Goal: Information Seeking & Learning: Find specific fact

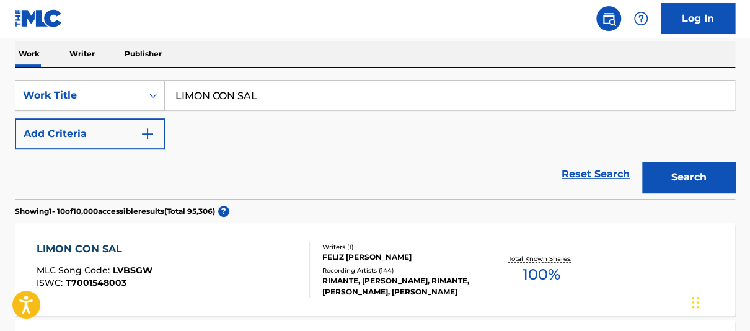
drag, startPoint x: 262, startPoint y: 100, endPoint x: 119, endPoint y: 44, distance: 153.8
type input "B"
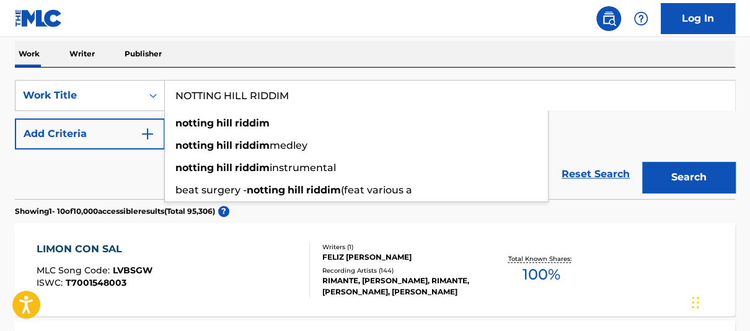
type input "NOTTING HILL RIDDIM"
click at [139, 140] on button "Add Criteria" at bounding box center [90, 133] width 150 height 31
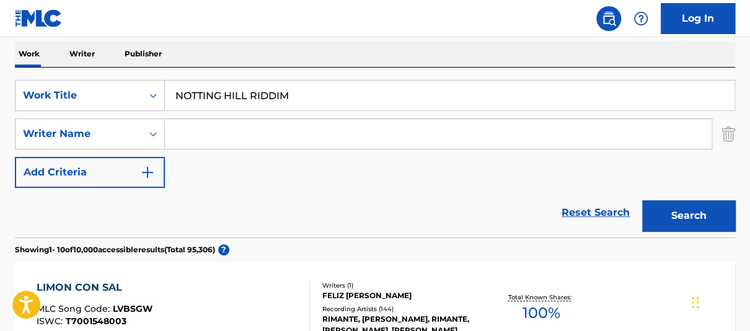
click at [215, 141] on input "Search Form" at bounding box center [438, 134] width 547 height 30
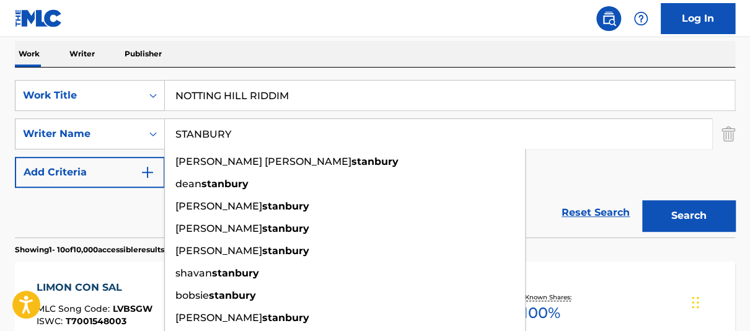
type input "STANBURY"
click at [643, 200] on button "Search" at bounding box center [689, 215] width 93 height 31
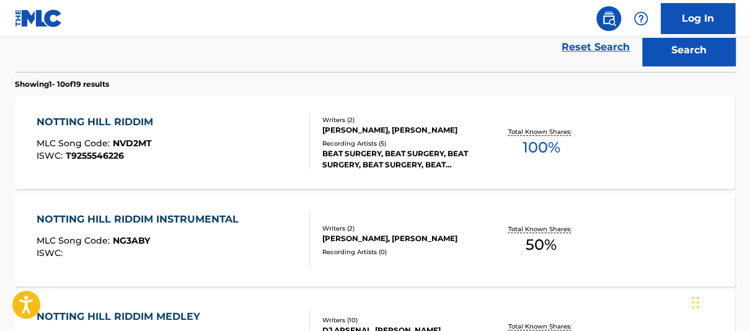
scroll to position [367, 0]
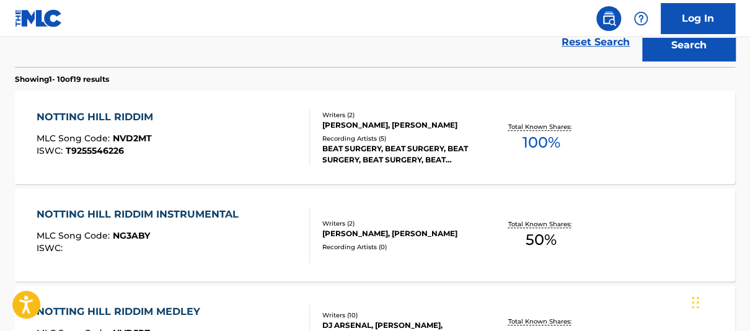
click at [540, 139] on span "100 %" at bounding box center [541, 142] width 38 height 22
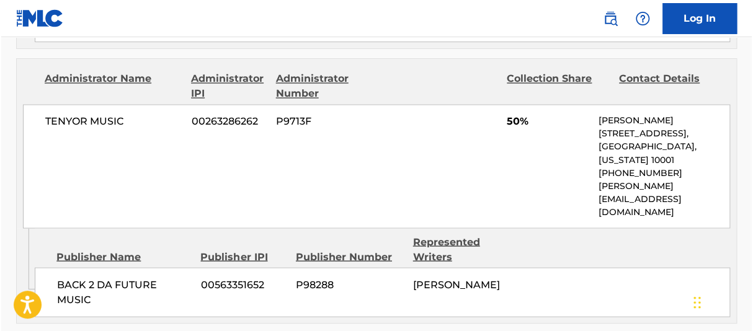
scroll to position [790, 0]
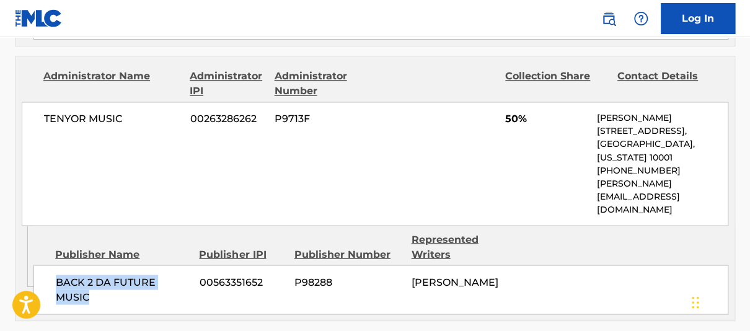
drag, startPoint x: 57, startPoint y: 220, endPoint x: 129, endPoint y: 239, distance: 74.5
click at [129, 275] on span "BACK 2 DA FUTURE MUSIC" at bounding box center [123, 290] width 135 height 30
copy span "BACK 2 DA FUTURE MUSIC"
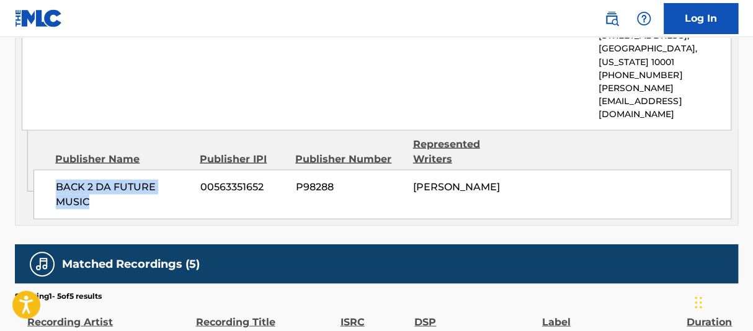
scroll to position [928, 0]
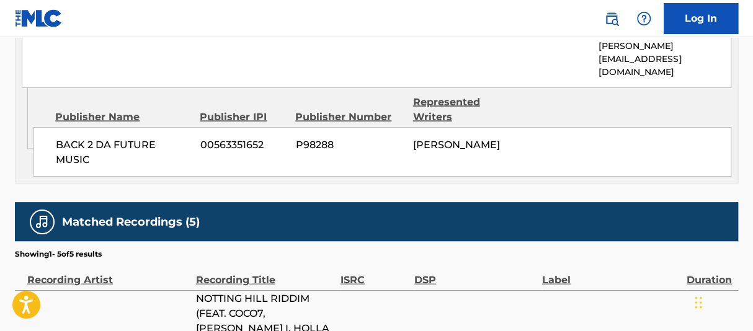
click at [749, 197] on div "< Back to public search results Copy work link NOTTING HILL RIDDIM Work Detail …" at bounding box center [376, 51] width 753 height 1823
drag, startPoint x: 747, startPoint y: 193, endPoint x: 749, endPoint y: 203, distance: 9.5
click at [749, 203] on div "< Back to public search results Copy work link NOTTING HILL RIDDIM Work Detail …" at bounding box center [376, 51] width 753 height 1823
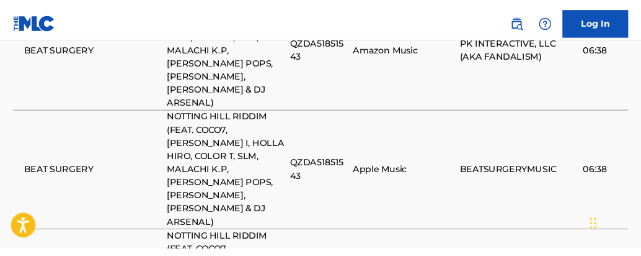
scroll to position [1211, 0]
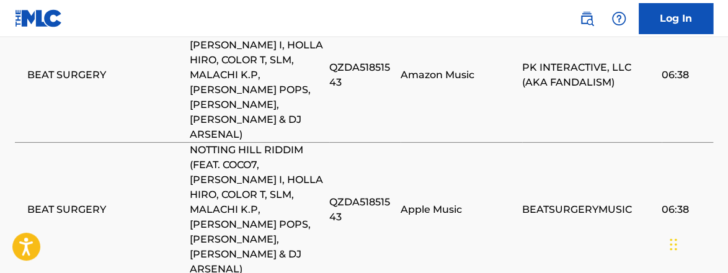
click at [346, 142] on td "QZDA51851543" at bounding box center [364, 209] width 71 height 135
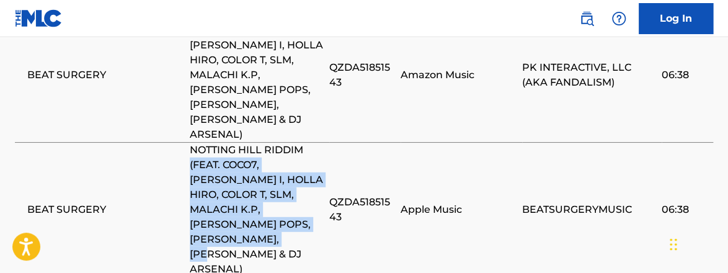
drag, startPoint x: 305, startPoint y: 91, endPoint x: 316, endPoint y: 180, distance: 89.9
click at [324, 185] on td "NOTTING HILL RIDDIM (FEAT. COCO7, [PERSON_NAME] I, HOLLA HIRO, COLOR T, SLM, MA…" at bounding box center [260, 209] width 140 height 135
copy span "(FEAT. COCO7, [PERSON_NAME] I, HOLLA HIRO, COLOR T, SLM, MALACHI K.P, [PERSON_N…"
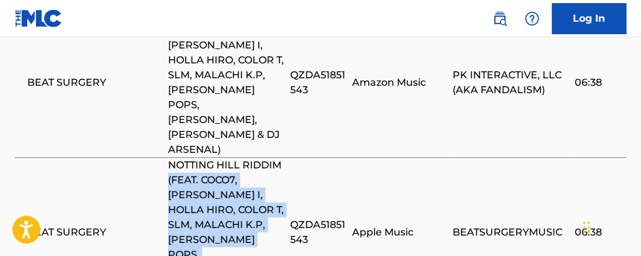
scroll to position [437, 0]
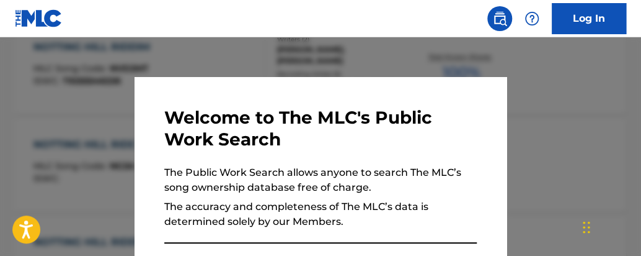
click at [598, 113] on div at bounding box center [320, 165] width 641 height 256
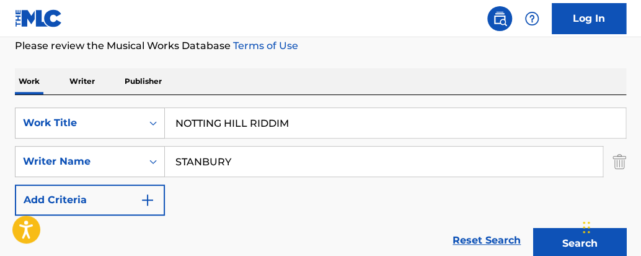
scroll to position [172, 0]
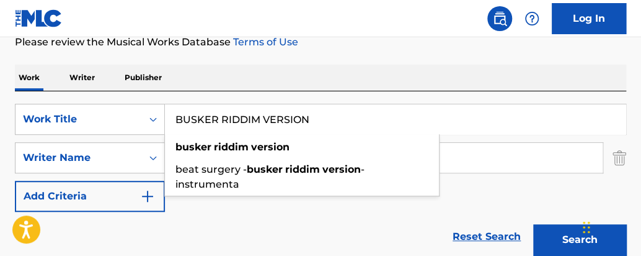
type input "BUSKER RIDDIM VERSION"
click at [533, 224] on button "Search" at bounding box center [579, 239] width 93 height 31
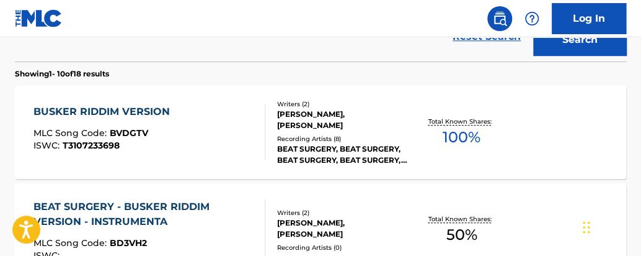
scroll to position [378, 0]
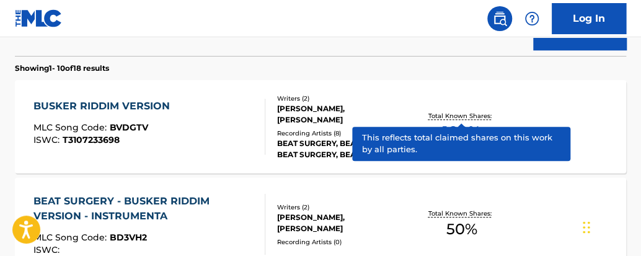
click at [478, 114] on p "Total Known Shares:" at bounding box center [462, 115] width 66 height 9
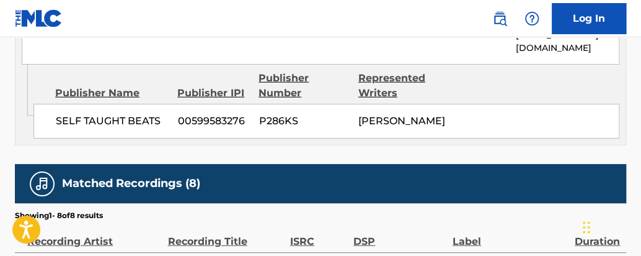
scroll to position [1061, 0]
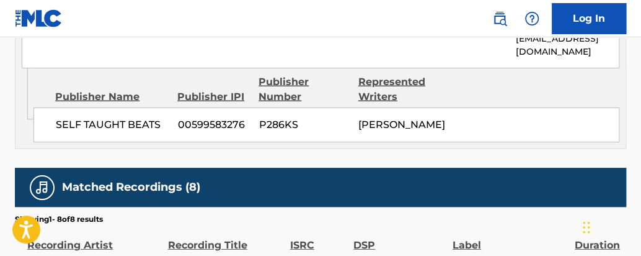
click at [184, 129] on span "00599583276" at bounding box center [214, 124] width 72 height 15
click at [156, 128] on span "SELF TAUGHT BEATS" at bounding box center [112, 124] width 113 height 15
copy div "SELF TAUGHT BEATS"
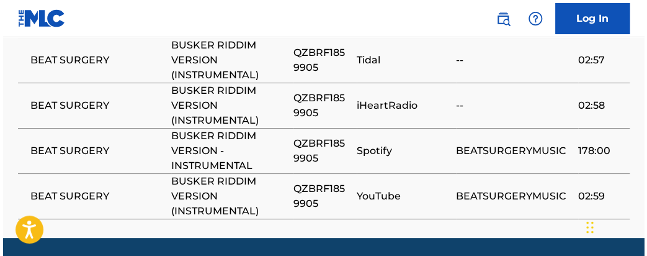
scroll to position [1464, 0]
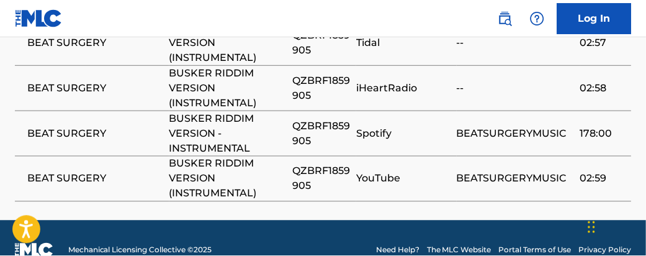
scroll to position [448, 0]
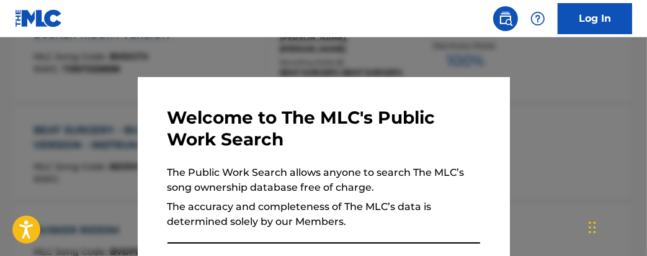
drag, startPoint x: 378, startPoint y: 59, endPoint x: 528, endPoint y: 64, distance: 150.2
click at [389, 58] on div at bounding box center [323, 165] width 647 height 256
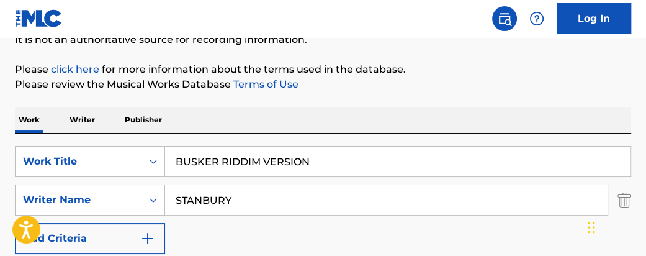
scroll to position [160, 0]
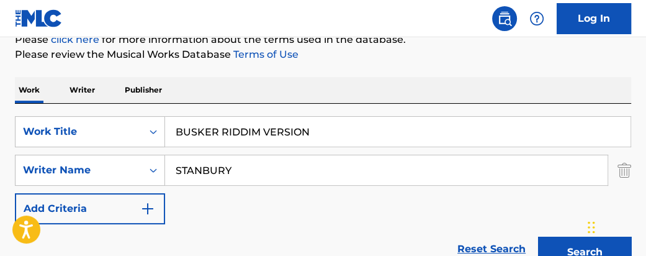
drag, startPoint x: 368, startPoint y: 132, endPoint x: 127, endPoint y: 99, distance: 243.0
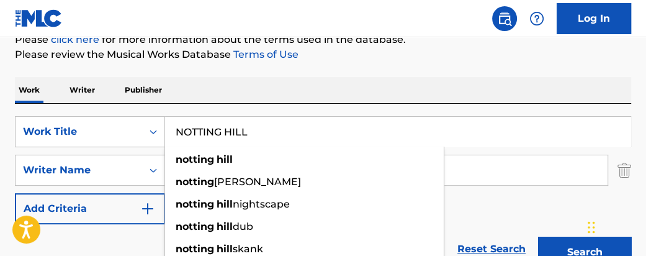
type input "NOTTING HILL"
click at [538, 236] on button "Search" at bounding box center [584, 251] width 93 height 31
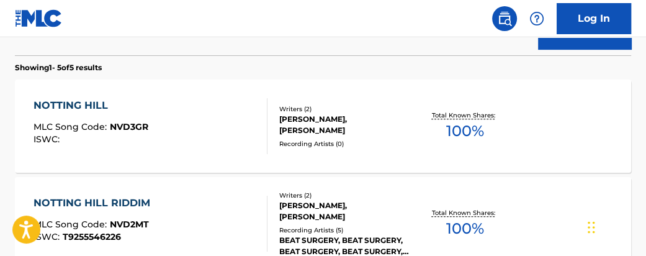
scroll to position [380, 0]
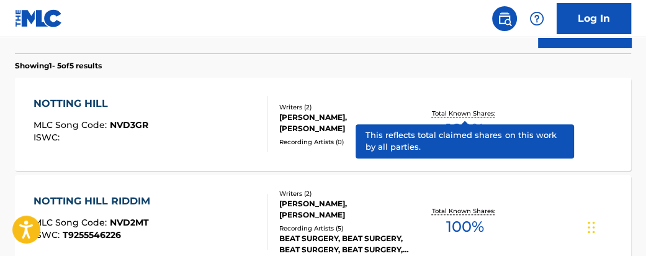
click at [482, 115] on p "Total Known Shares:" at bounding box center [465, 113] width 66 height 9
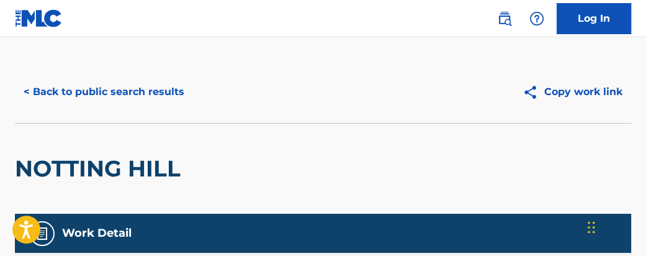
scroll to position [14, 0]
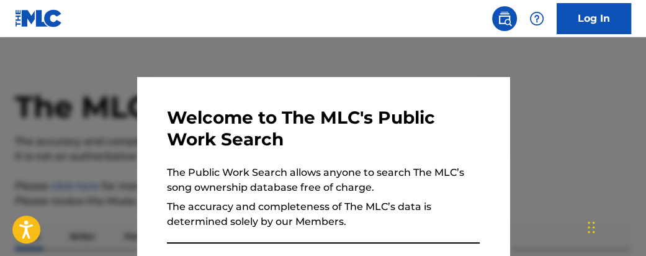
scroll to position [451, 0]
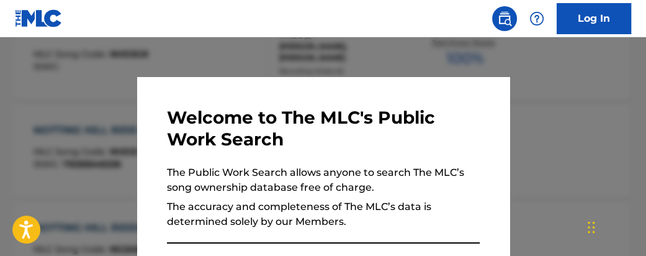
click at [580, 74] on div at bounding box center [323, 165] width 646 height 256
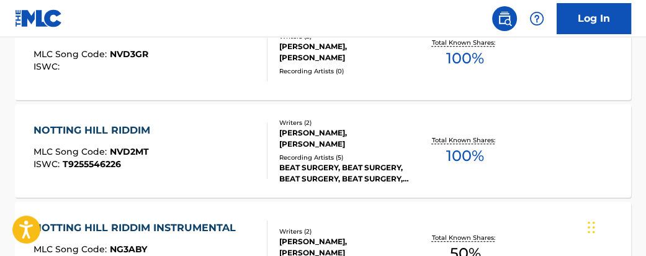
scroll to position [486, 0]
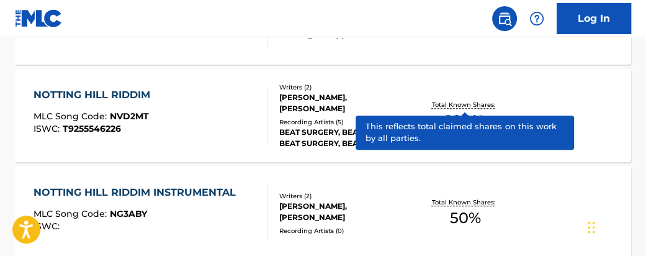
click at [461, 106] on p "Total Known Shares:" at bounding box center [465, 104] width 66 height 9
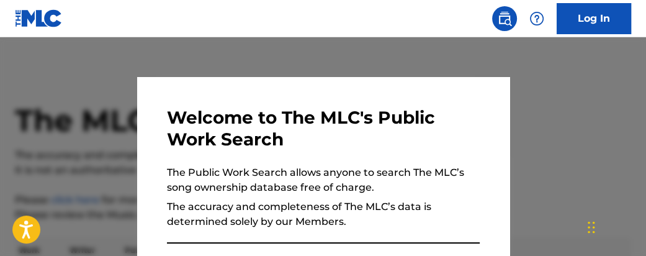
scroll to position [557, 0]
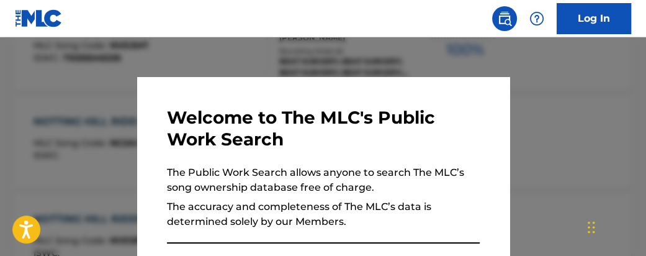
drag, startPoint x: 203, startPoint y: 51, endPoint x: 644, endPoint y: 56, distance: 441.0
click at [213, 51] on div at bounding box center [323, 165] width 646 height 256
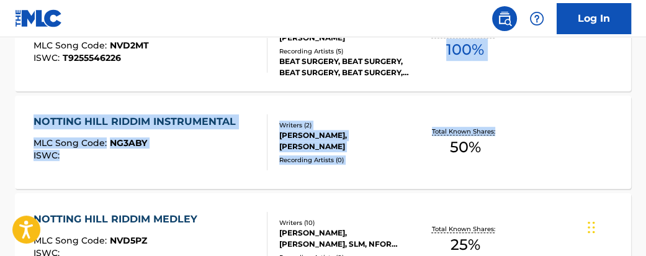
drag, startPoint x: 645, startPoint y: 145, endPoint x: 660, endPoint y: 32, distance: 113.3
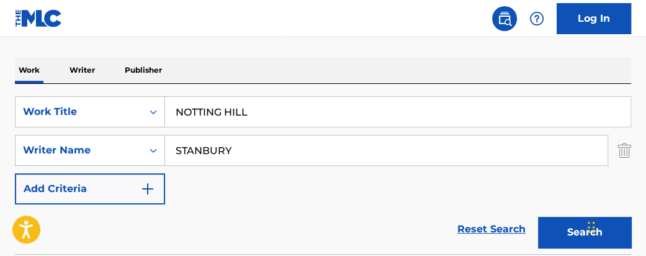
scroll to position [163, 0]
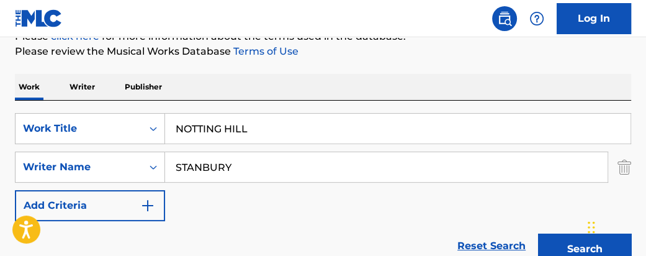
drag, startPoint x: 252, startPoint y: 114, endPoint x: 117, endPoint y: 62, distance: 144.9
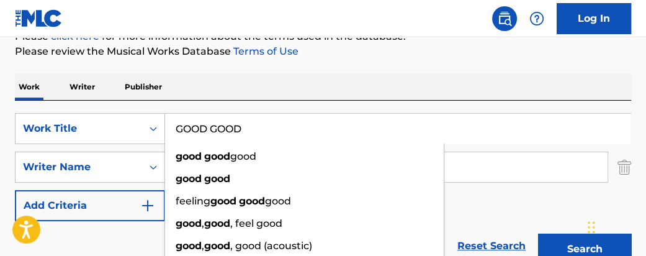
type input "GOOD GOOD"
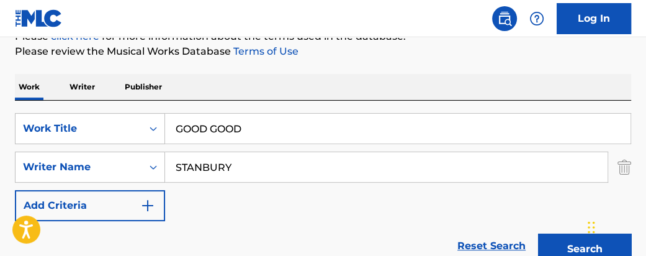
drag, startPoint x: 249, startPoint y: 168, endPoint x: 159, endPoint y: 143, distance: 93.3
click at [159, 144] on div "SearchWithCriteriac05df808-958d-4432-b815-c8cdb7968bcb Work Title GOOD GOOD Sea…" at bounding box center [323, 167] width 616 height 108
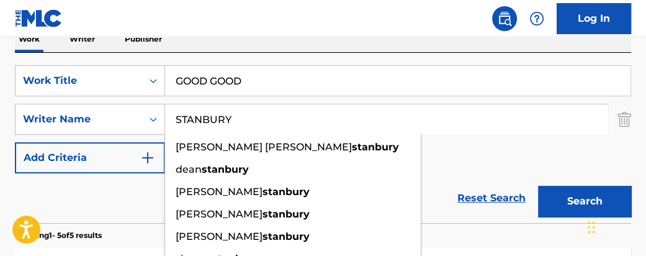
scroll to position [202, 0]
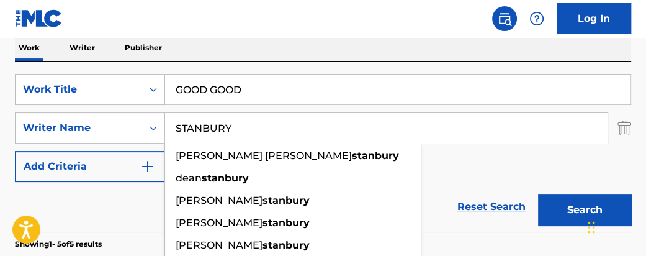
click at [525, 125] on input "STANBURY" at bounding box center [386, 128] width 442 height 30
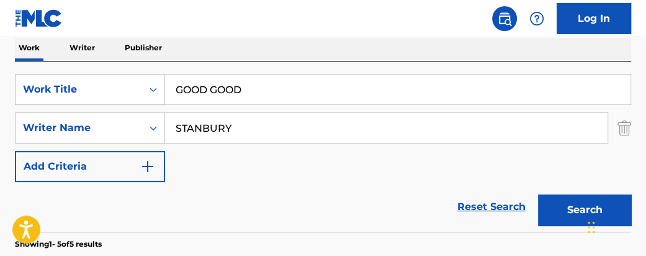
click at [483, 156] on div "SearchWithCriteriac05df808-958d-4432-b815-c8cdb7968bcb Work Title GOOD GOOD Sea…" at bounding box center [323, 128] width 616 height 108
click at [561, 195] on button "Search" at bounding box center [584, 209] width 93 height 31
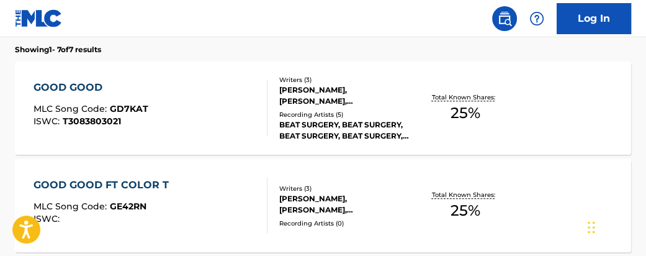
scroll to position [394, 0]
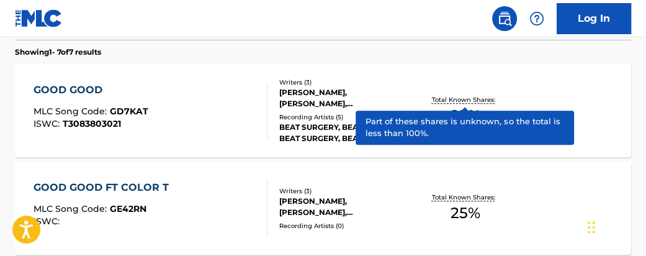
click at [487, 97] on p "Total Known Shares:" at bounding box center [465, 99] width 66 height 9
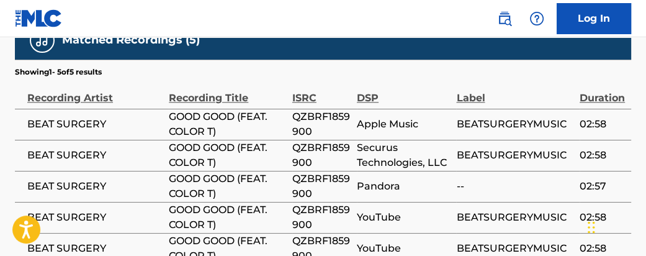
scroll to position [905, 0]
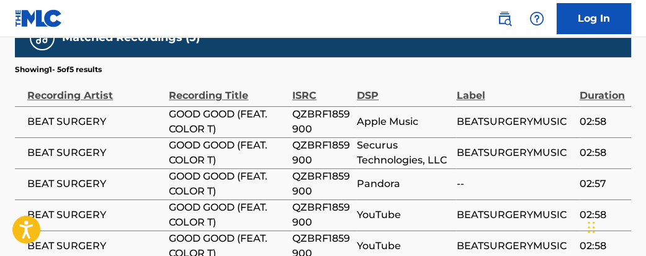
click at [315, 200] on span "QZBRF1859900" at bounding box center [321, 215] width 58 height 30
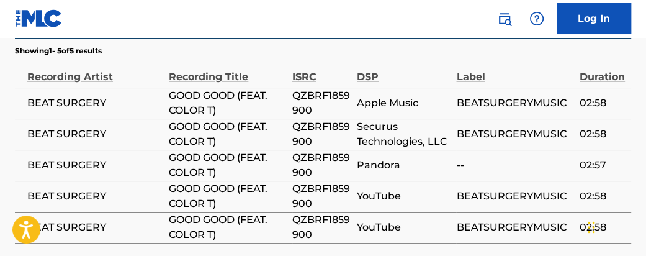
scroll to position [927, 0]
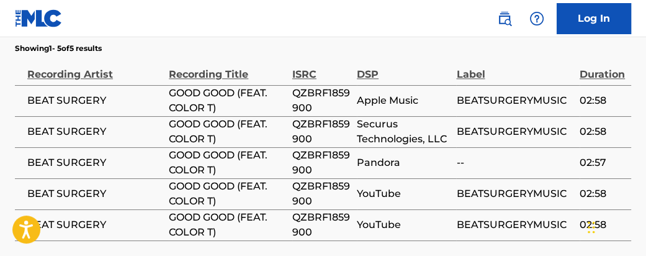
click at [220, 210] on span "GOOD GOOD (FEAT. COLOR T)" at bounding box center [227, 225] width 117 height 30
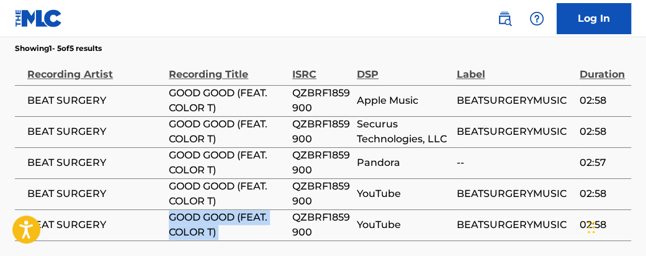
click at [221, 210] on span "GOOD GOOD (FEAT. COLOR T)" at bounding box center [227, 225] width 117 height 30
copy div "GOOD GOOD (FEAT. COLOR T)"
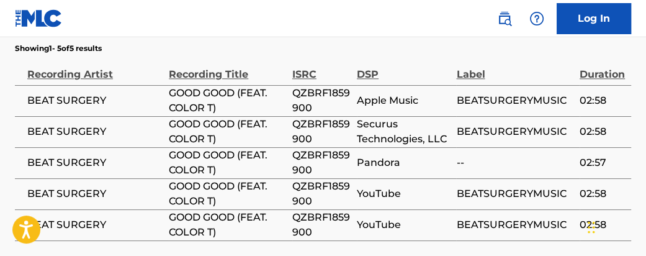
click at [325, 148] on span "QZBRF1859900" at bounding box center [321, 163] width 58 height 30
copy span "QZBRF1859900"
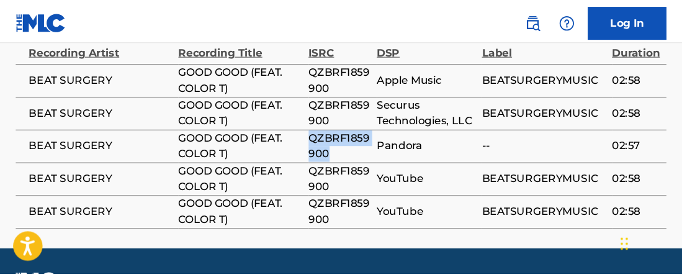
scroll to position [933, 0]
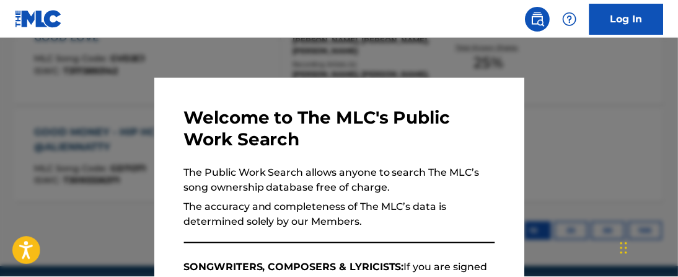
scroll to position [465, 0]
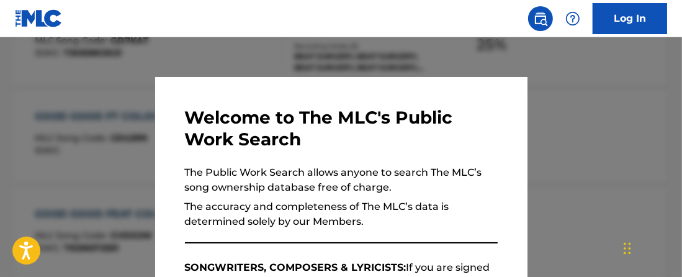
click at [664, 131] on div at bounding box center [341, 175] width 682 height 277
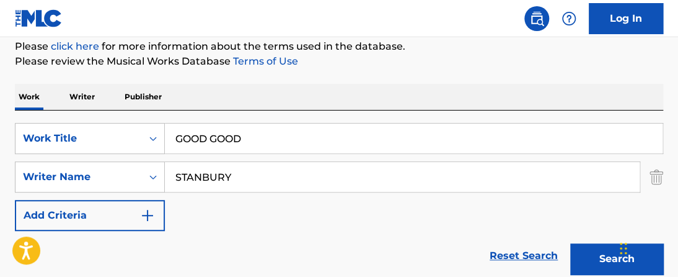
scroll to position [128, 0]
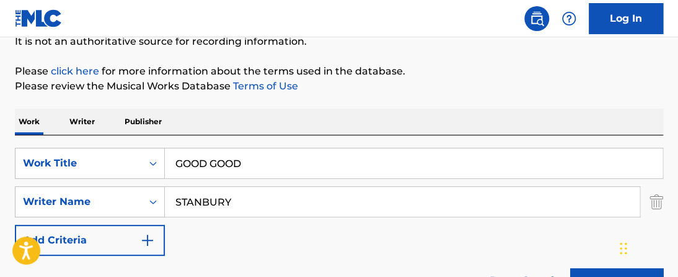
drag, startPoint x: 255, startPoint y: 163, endPoint x: 82, endPoint y: 96, distance: 185.8
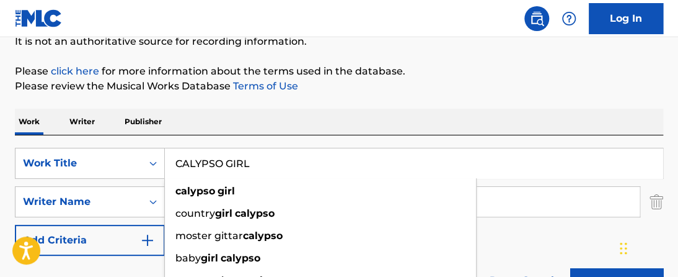
type input "CALYPSO GIRL"
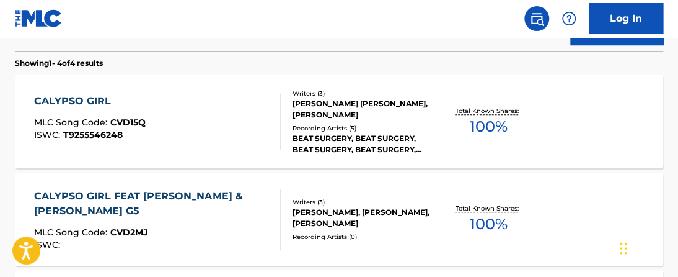
scroll to position [393, 0]
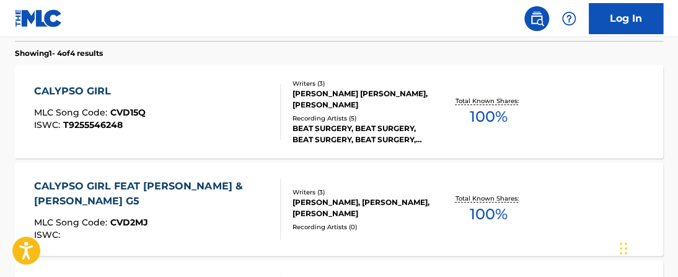
click at [489, 118] on span "100 %" at bounding box center [489, 116] width 38 height 22
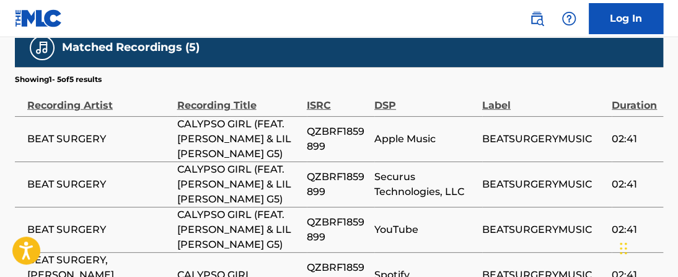
scroll to position [1178, 0]
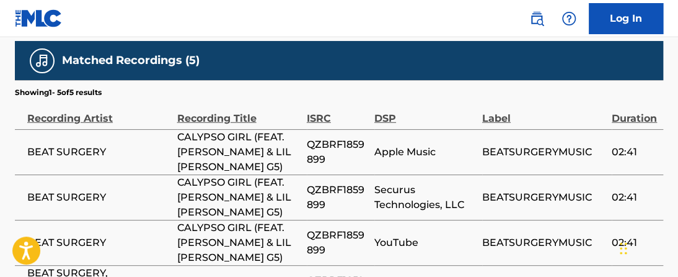
click at [324, 137] on span "QZBRF1859899" at bounding box center [337, 152] width 61 height 30
copy span "QZBRF1859899"
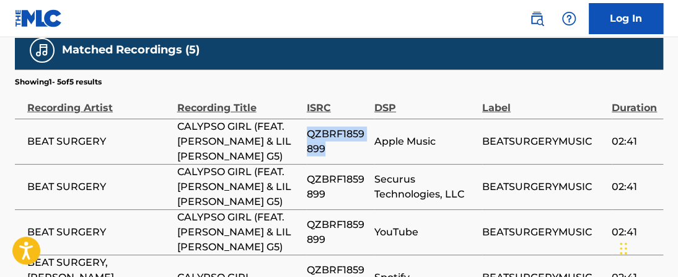
scroll to position [1202, 0]
